Goal: Navigation & Orientation: Find specific page/section

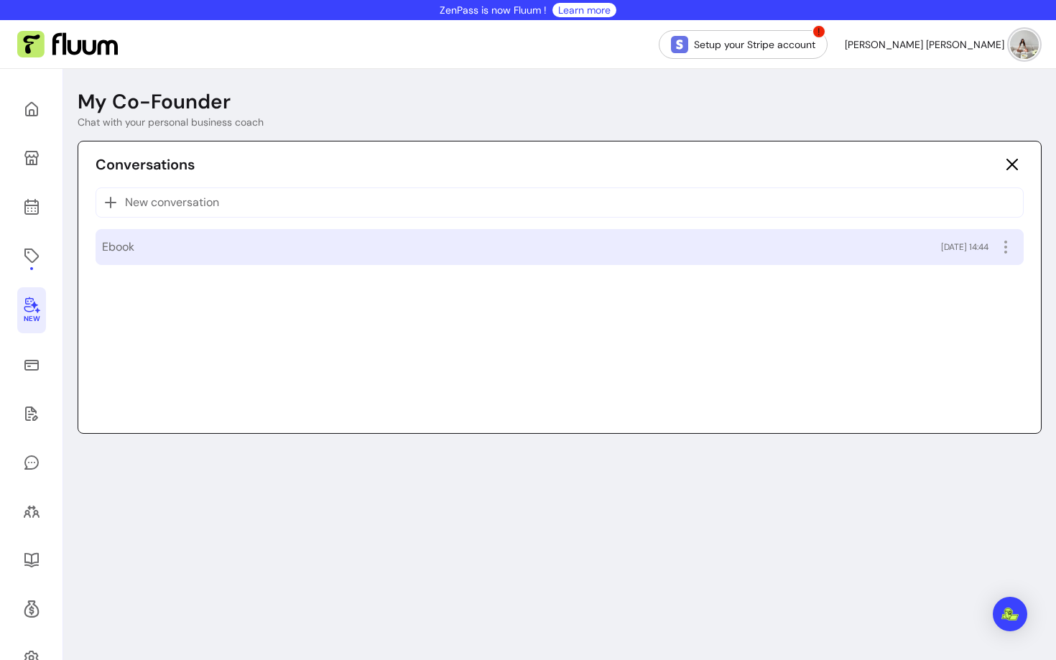
click at [249, 239] on div "Ebook [DATE] 14:44" at bounding box center [559, 247] width 915 height 23
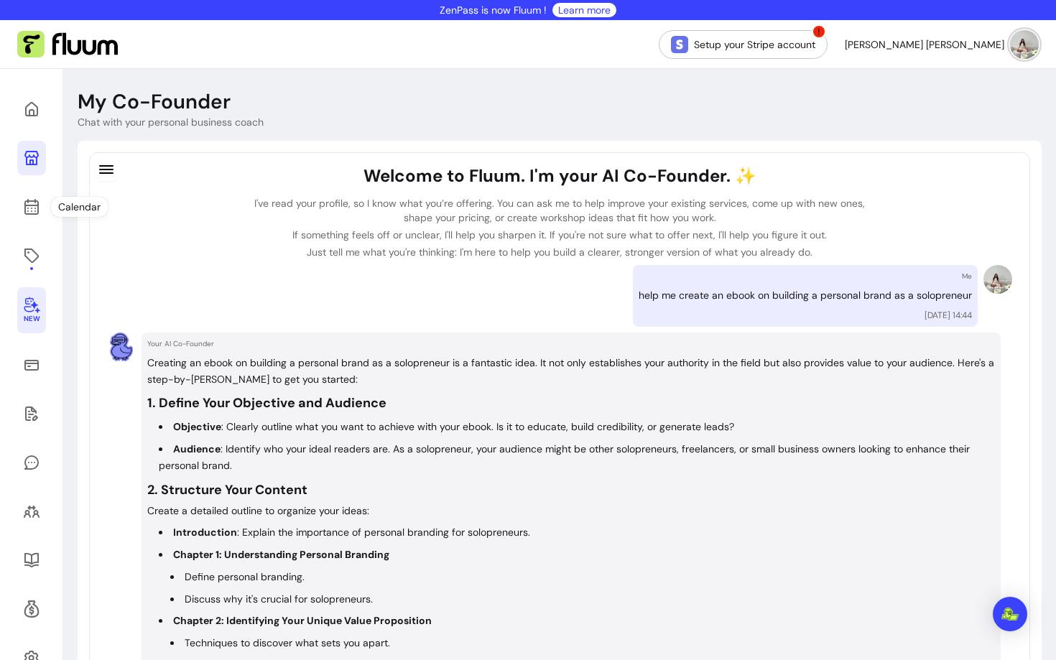
click at [32, 169] on link at bounding box center [31, 158] width 29 height 34
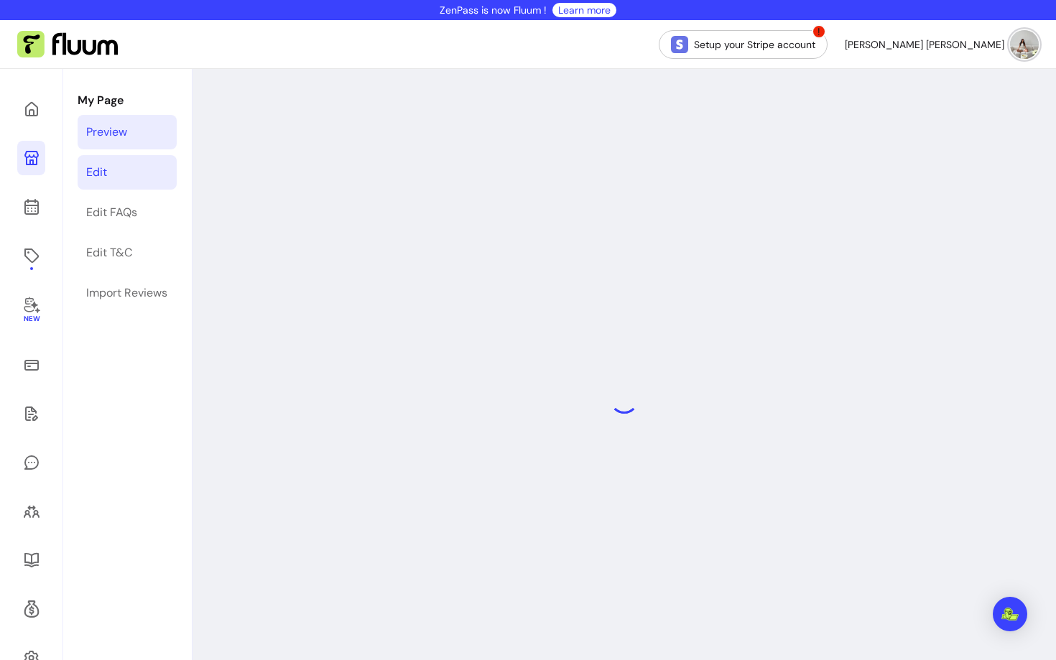
click at [143, 178] on link "Edit" at bounding box center [127, 172] width 99 height 34
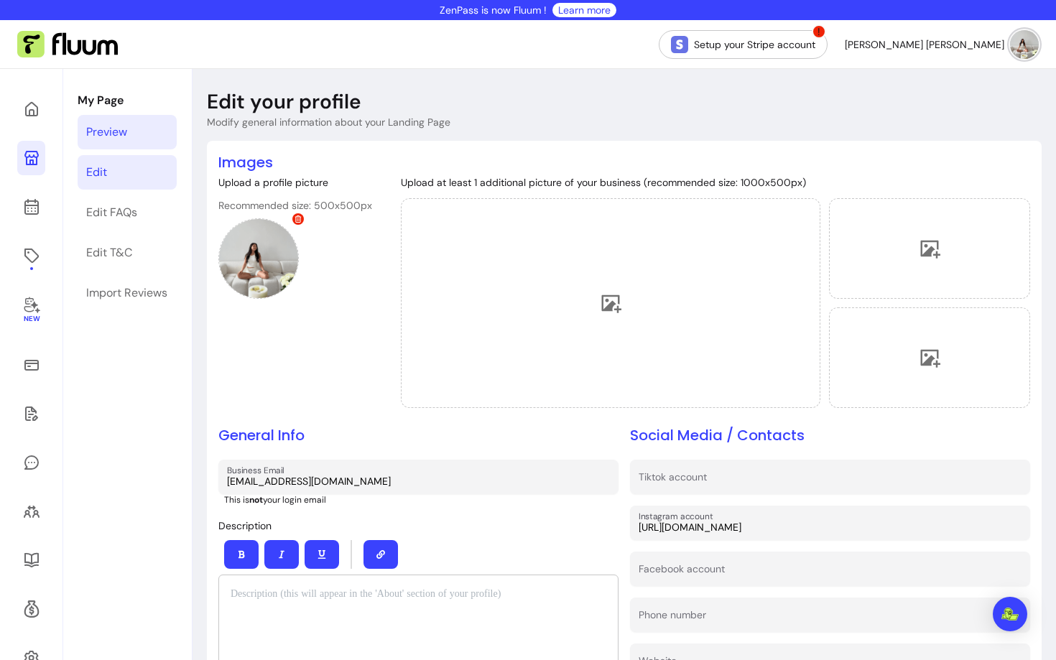
click at [140, 118] on link "Preview" at bounding box center [127, 132] width 99 height 34
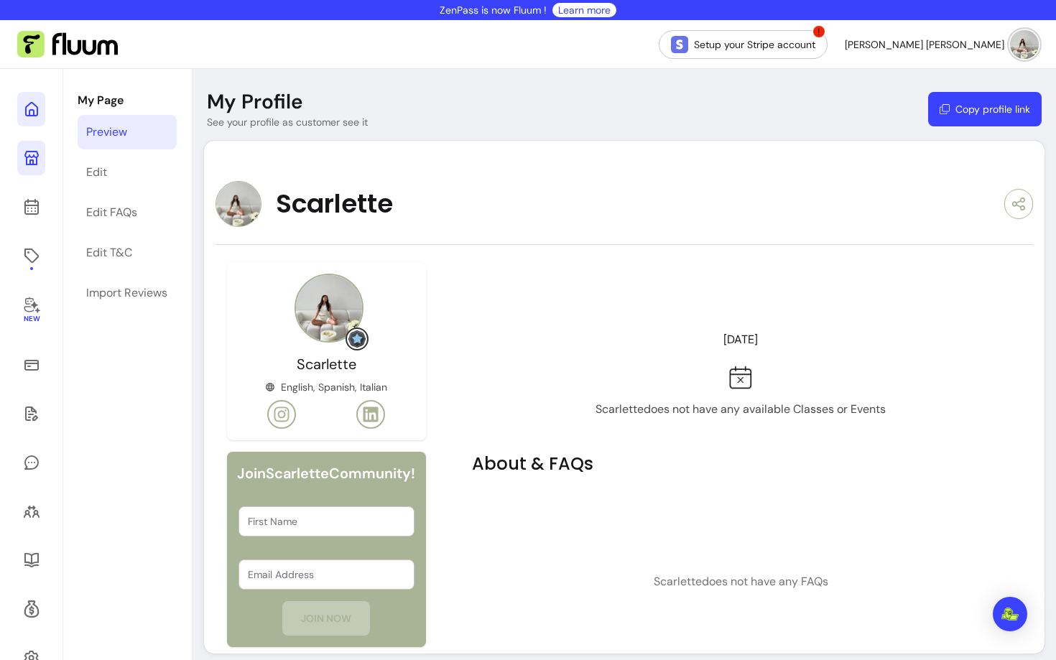
click at [26, 111] on icon at bounding box center [146, 90] width 244 height 205
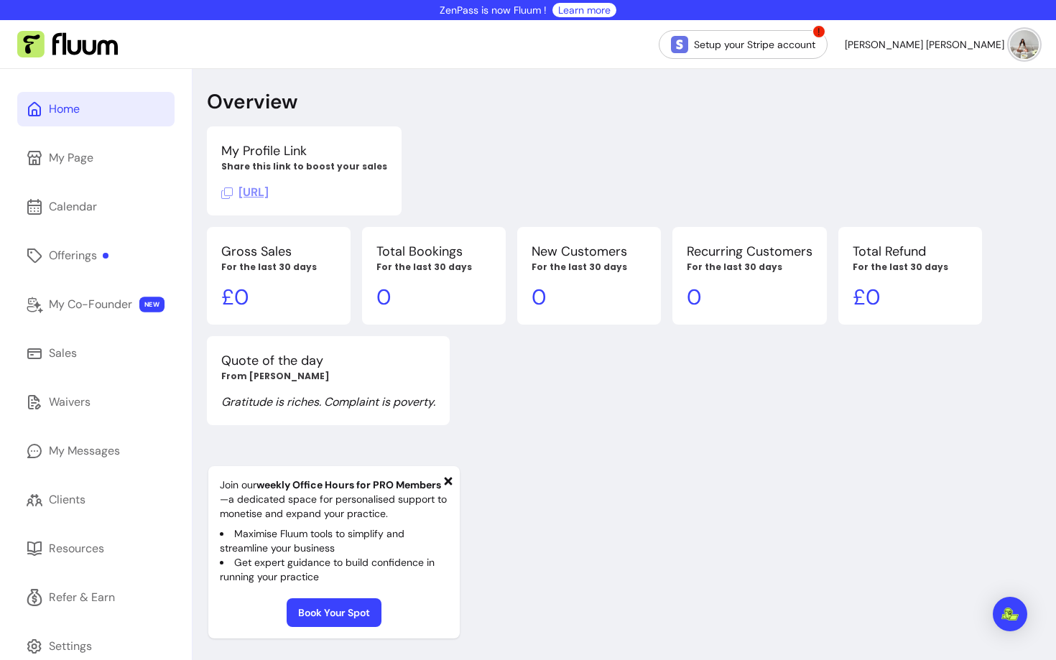
click at [439, 477] on div "Join our weekly Office Hours for PRO Members —a dedicated space for personalise…" at bounding box center [333, 552] width 251 height 172
click at [448, 481] on icon at bounding box center [449, 481] width 8 height 8
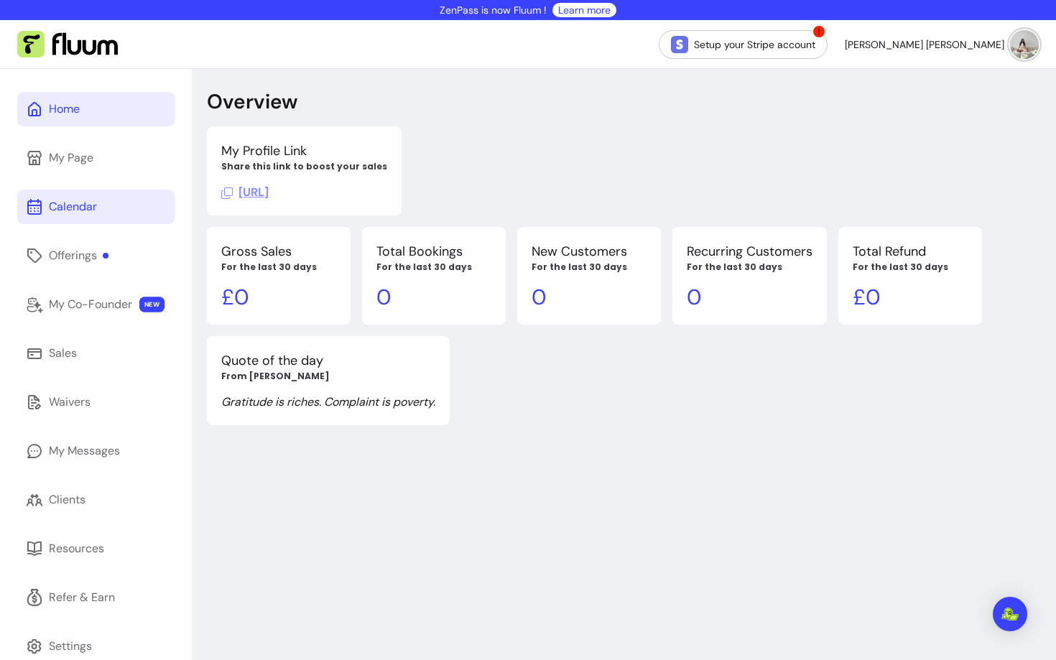
click at [64, 198] on div "Calendar" at bounding box center [73, 206] width 48 height 17
